Goal: Task Accomplishment & Management: Complete application form

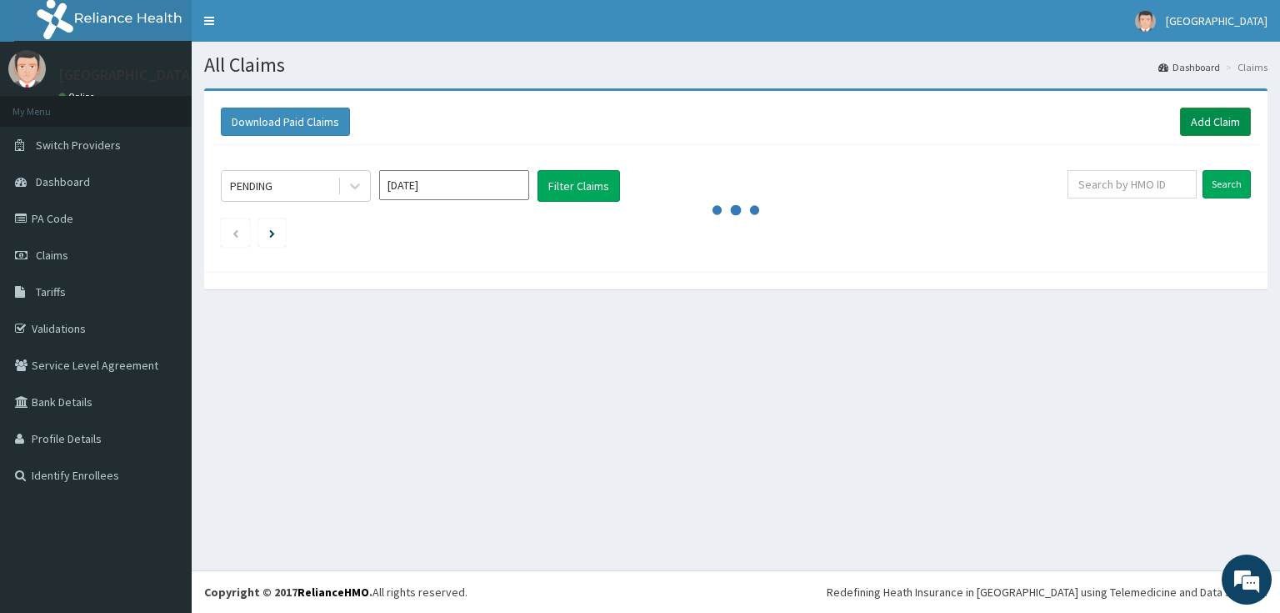
click at [1209, 118] on link "Add Claim" at bounding box center [1215, 122] width 71 height 28
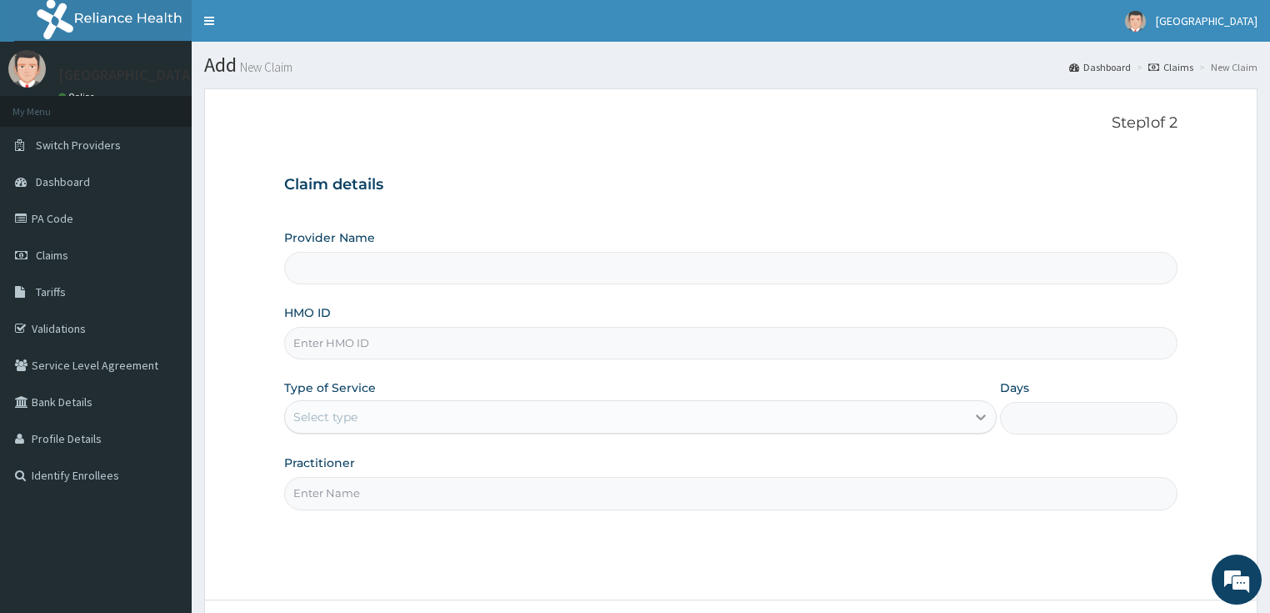
type input "[GEOGRAPHIC_DATA]"
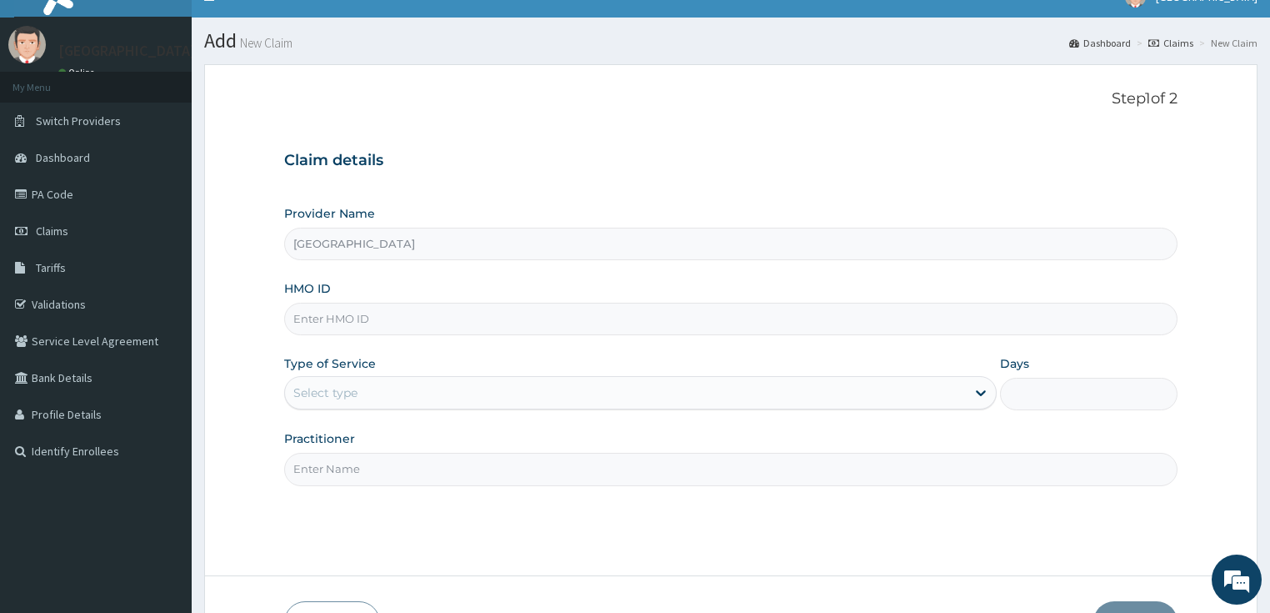
scroll to position [133, 0]
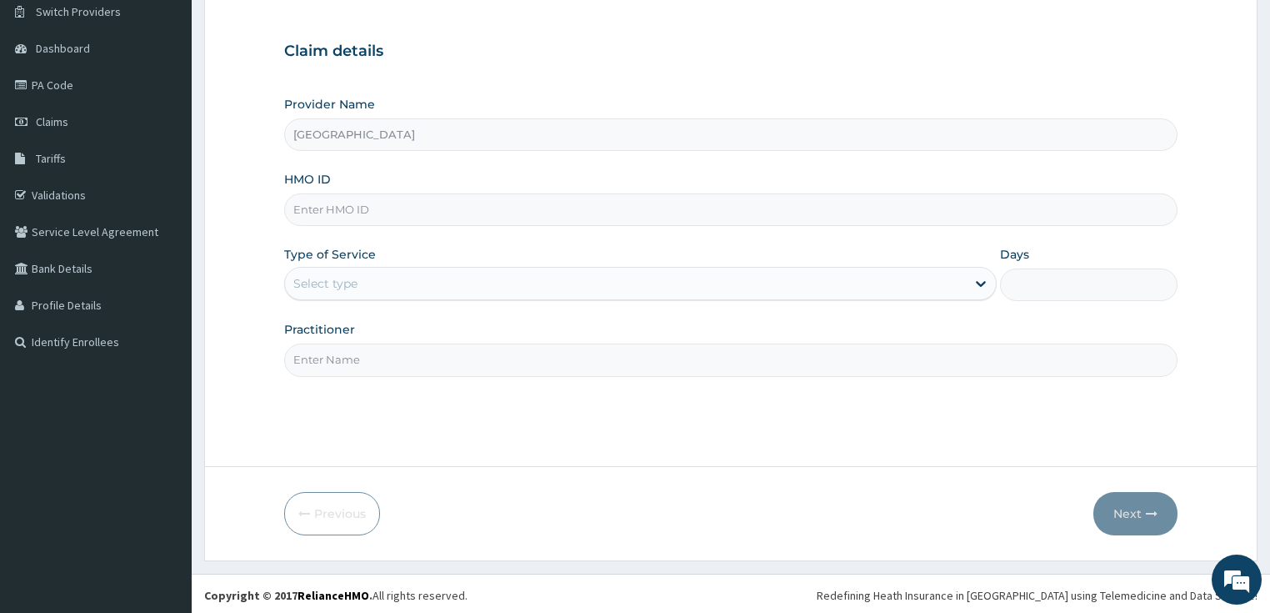
click at [430, 205] on input "HMO ID" at bounding box center [731, 209] width 894 height 33
type input "ARI/10051/A"
click at [978, 287] on icon at bounding box center [981, 283] width 17 height 17
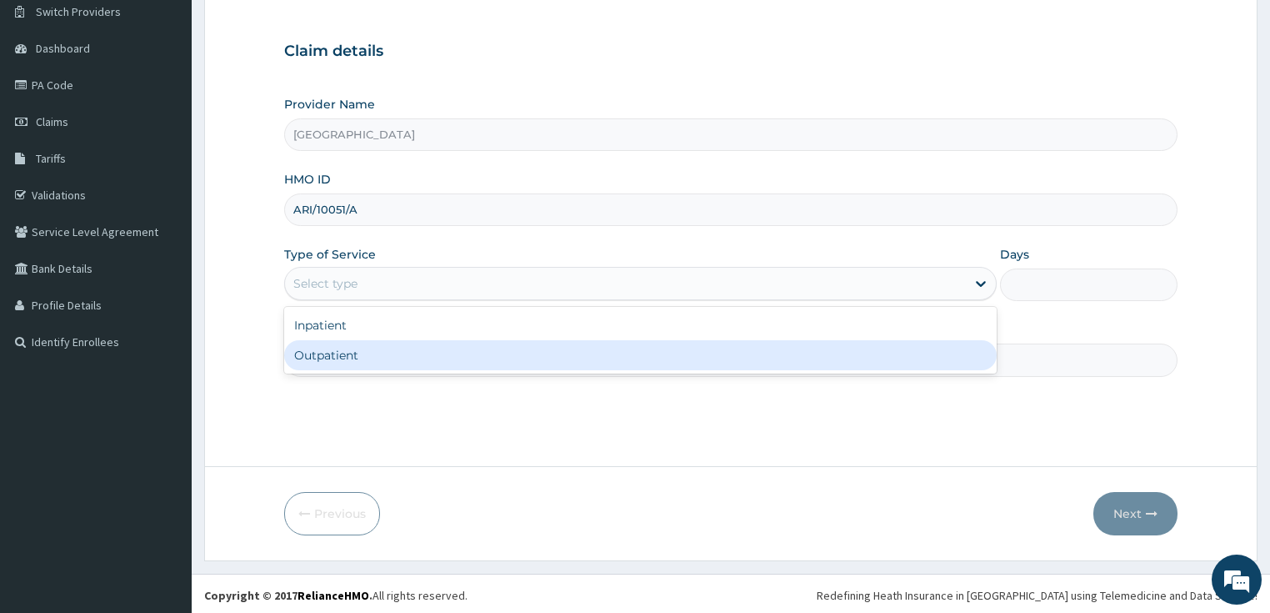
click at [593, 369] on div "Outpatient" at bounding box center [640, 355] width 713 height 30
type input "1"
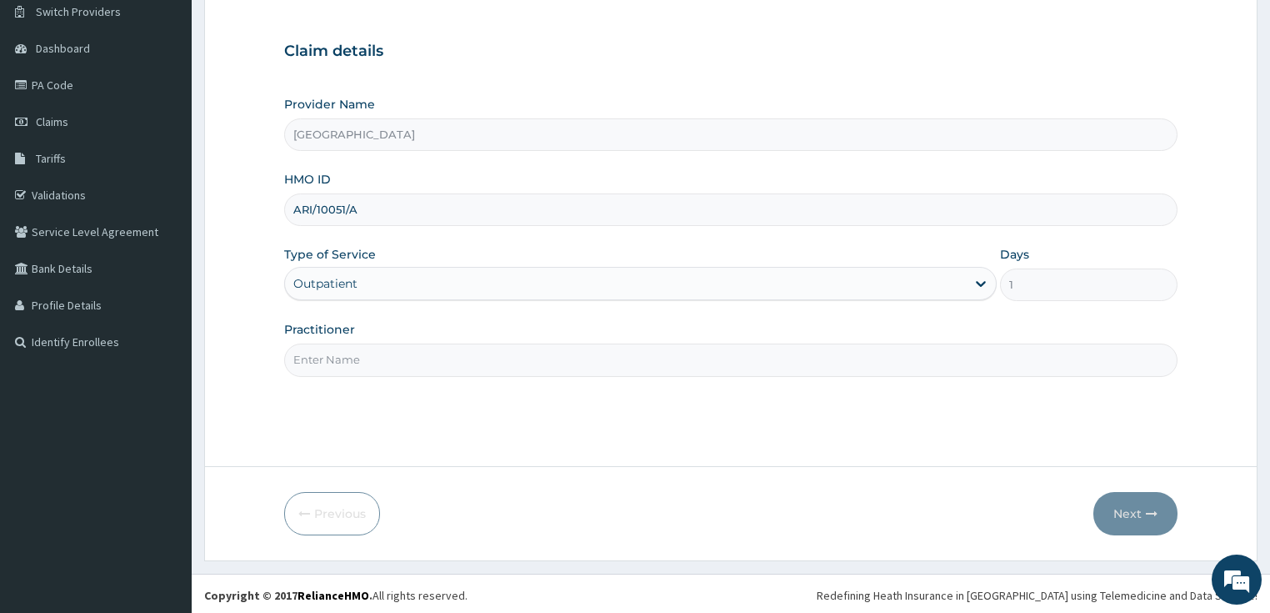
click at [568, 358] on input "Practitioner" at bounding box center [731, 359] width 894 height 33
type input "GENERAL DOCTOR"
click at [1141, 526] on button "Next" at bounding box center [1135, 513] width 84 height 43
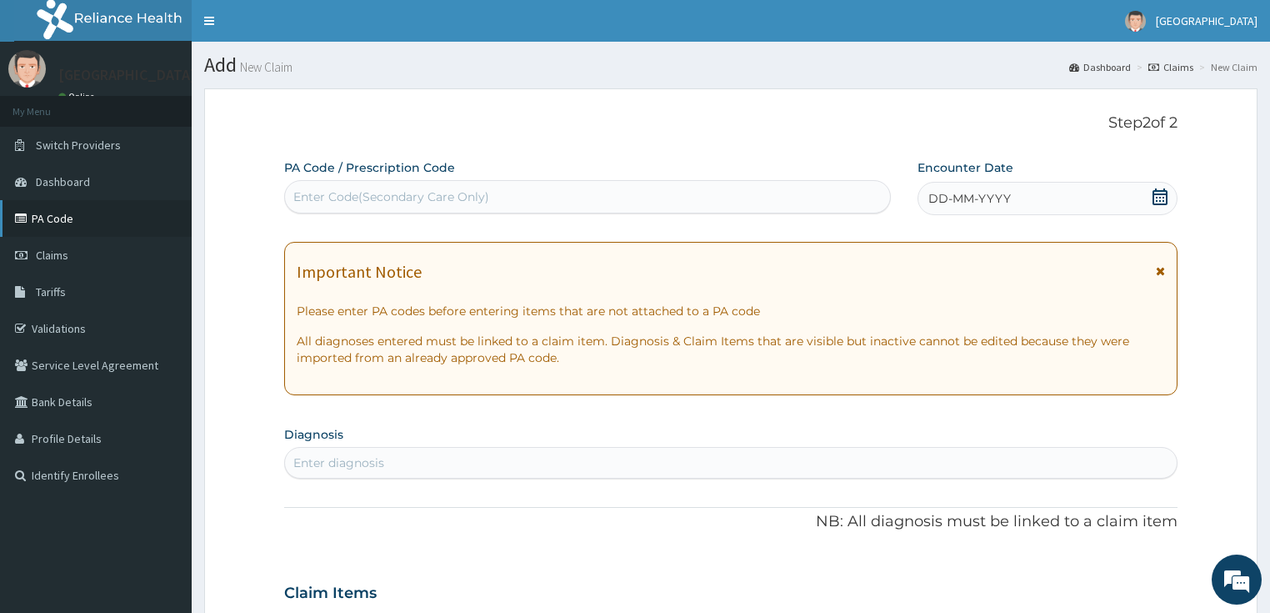
click at [92, 223] on link "PA Code" at bounding box center [96, 218] width 192 height 37
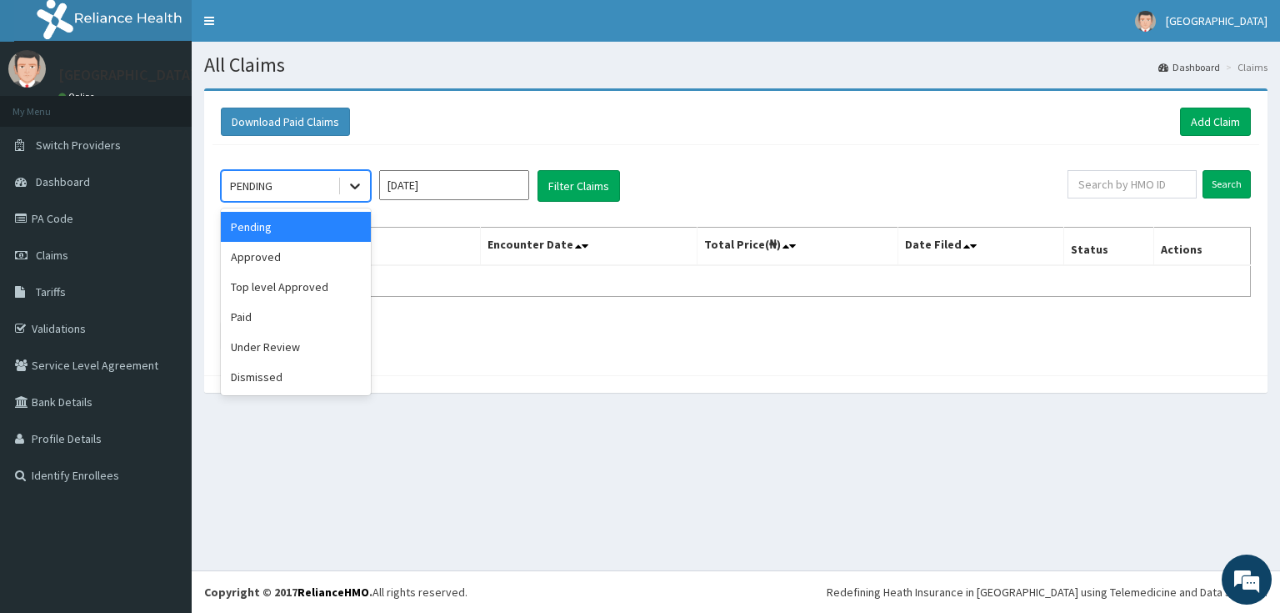
click at [355, 182] on icon at bounding box center [355, 186] width 17 height 17
click at [315, 249] on div "Approved" at bounding box center [296, 257] width 150 height 30
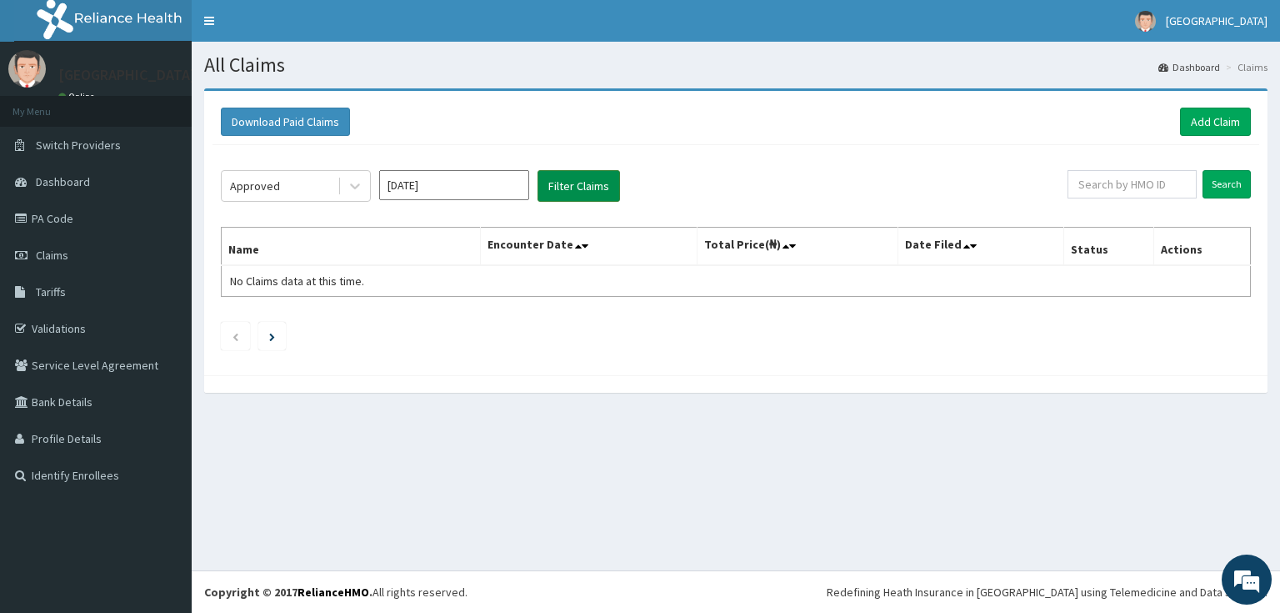
click at [598, 186] on button "Filter Claims" at bounding box center [579, 186] width 83 height 32
